Goal: Information Seeking & Learning: Learn about a topic

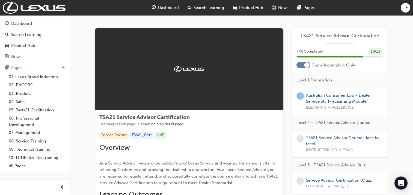
click at [167, 7] on span "Dashboard" at bounding box center [168, 8] width 21 height 6
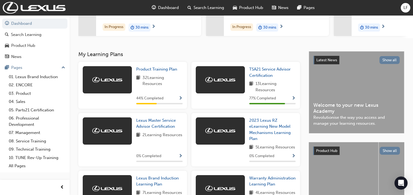
scroll to position [82, 0]
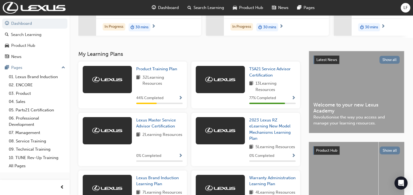
click at [153, 79] on span "32 Learning Resources" at bounding box center [162, 80] width 40 height 12
click at [157, 71] on span "Product Training Plan" at bounding box center [156, 69] width 41 height 5
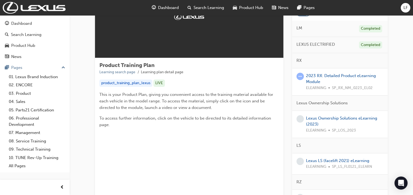
scroll to position [55, 0]
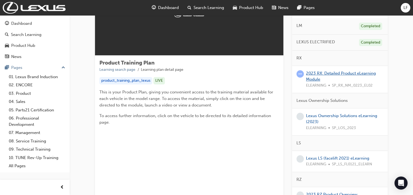
click at [324, 72] on link "2023 RX: Detailed Product eLearning Module" at bounding box center [341, 76] width 70 height 11
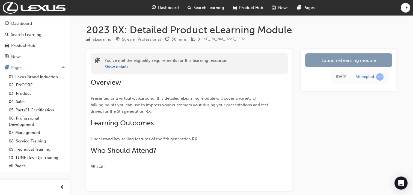
click at [340, 62] on link "Launch eLearning module" at bounding box center [348, 60] width 87 height 14
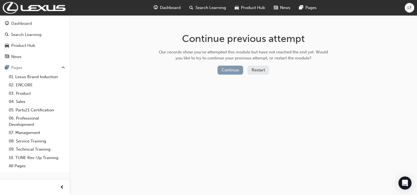
click at [236, 68] on button "Continue" at bounding box center [230, 70] width 26 height 9
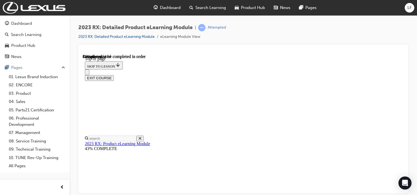
scroll to position [208, 0]
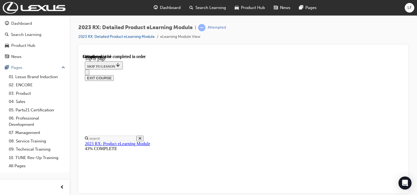
scroll to position [385, 0]
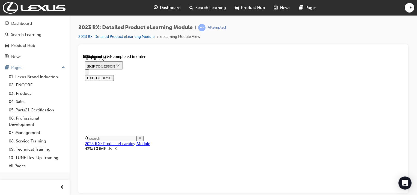
scroll to position [453, 0]
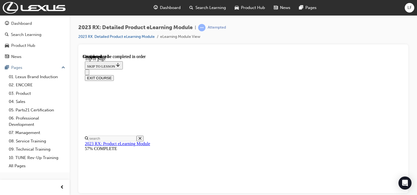
scroll to position [236, 0]
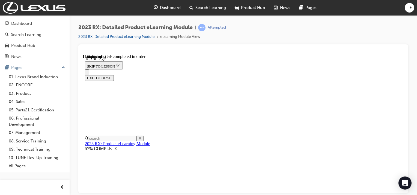
scroll to position [199, 0]
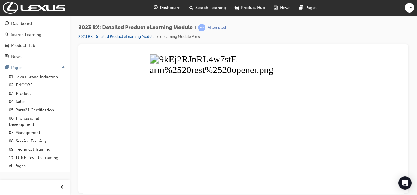
click at [284, 106] on button "Unzoom image" at bounding box center [243, 124] width 321 height 140
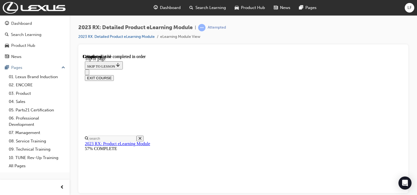
scroll to position [263, 0]
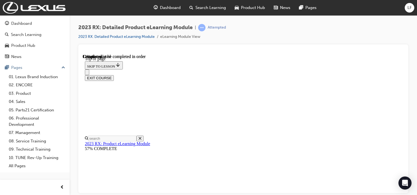
scroll to position [196, 0]
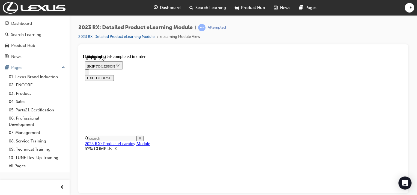
scroll to position [251, 0]
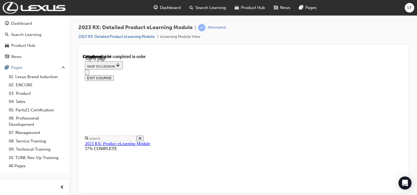
scroll to position [1568, 0]
